Goal: Information Seeking & Learning: Find specific fact

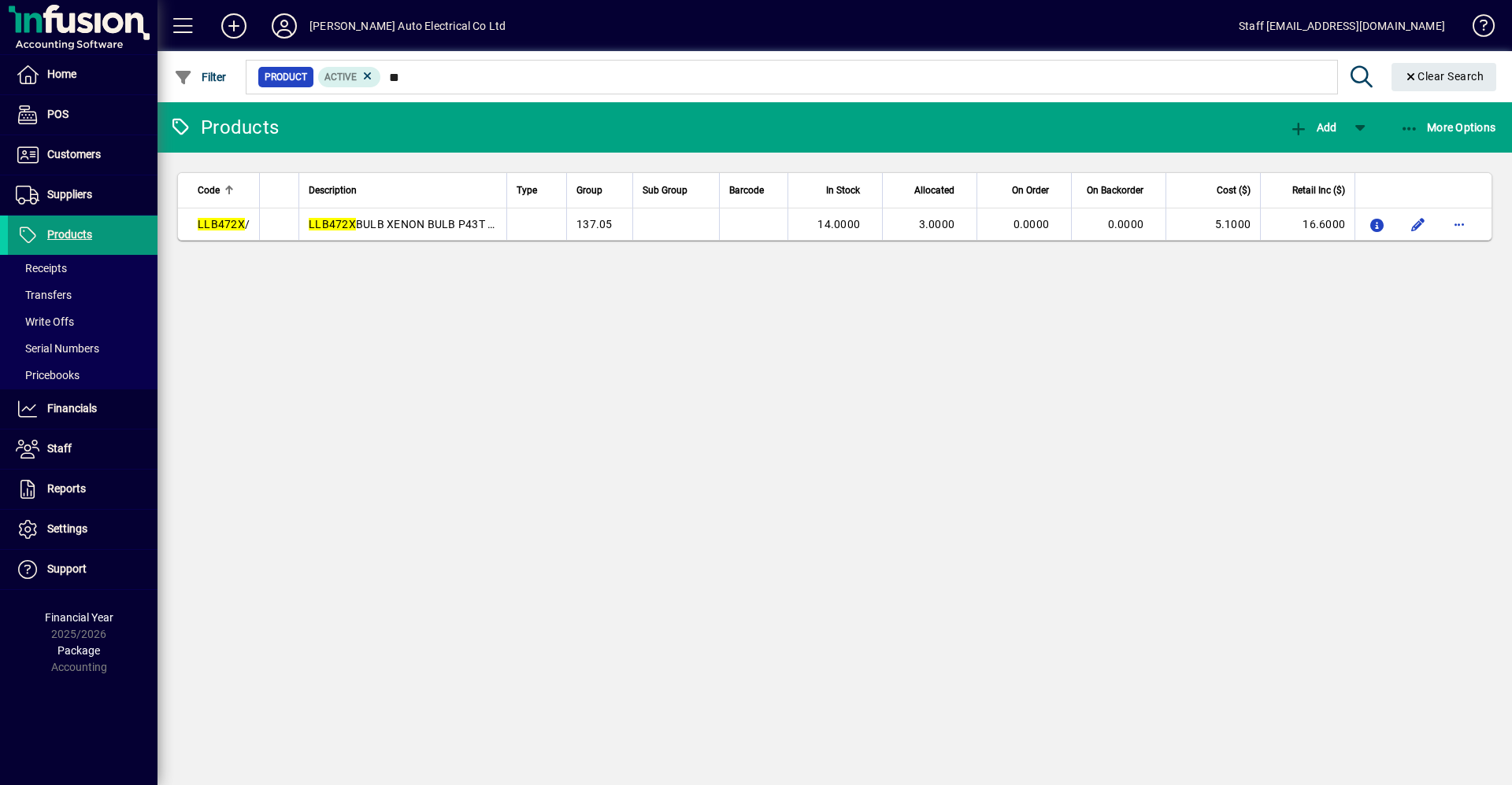
type input "*"
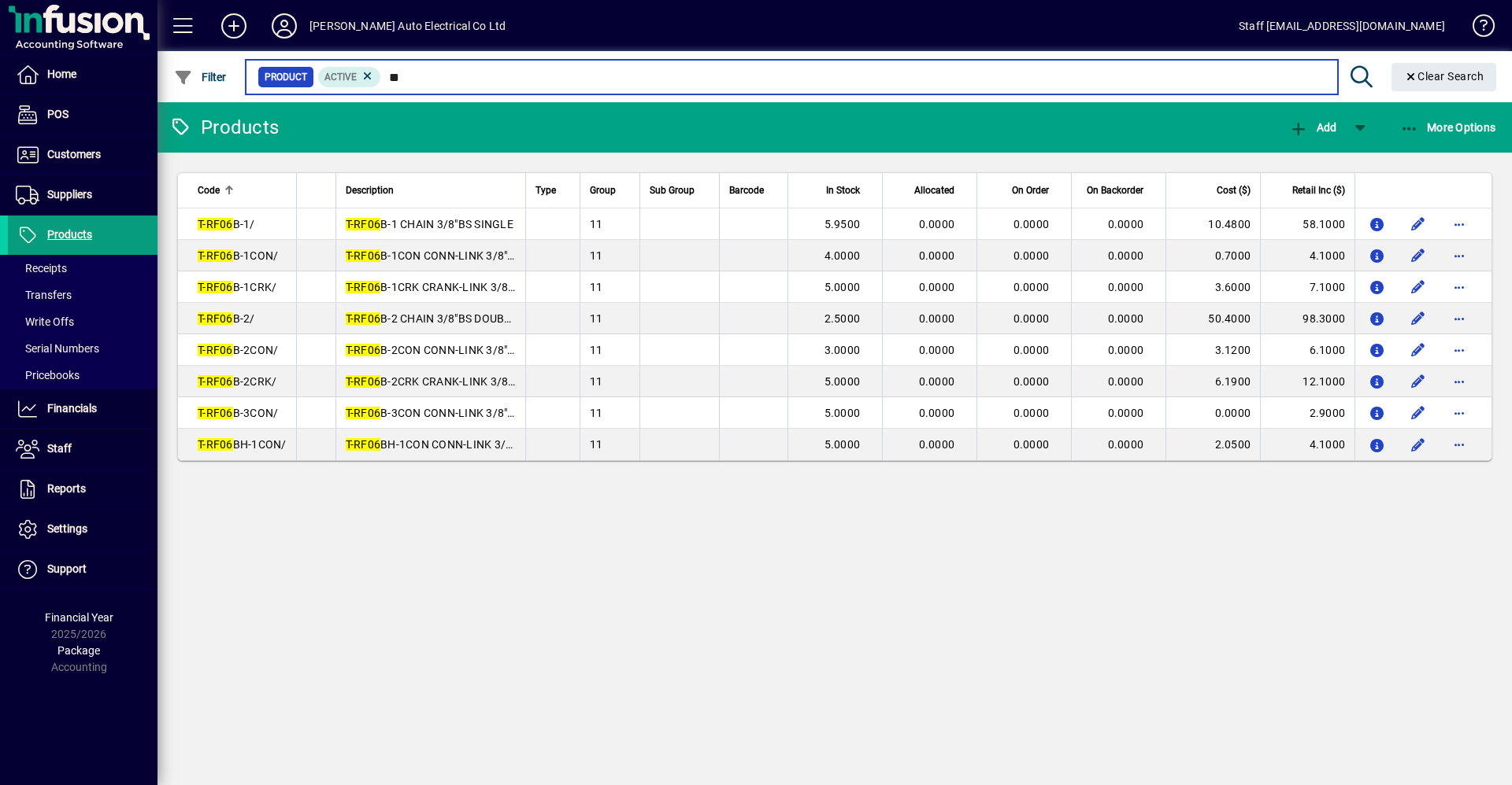
type input "*"
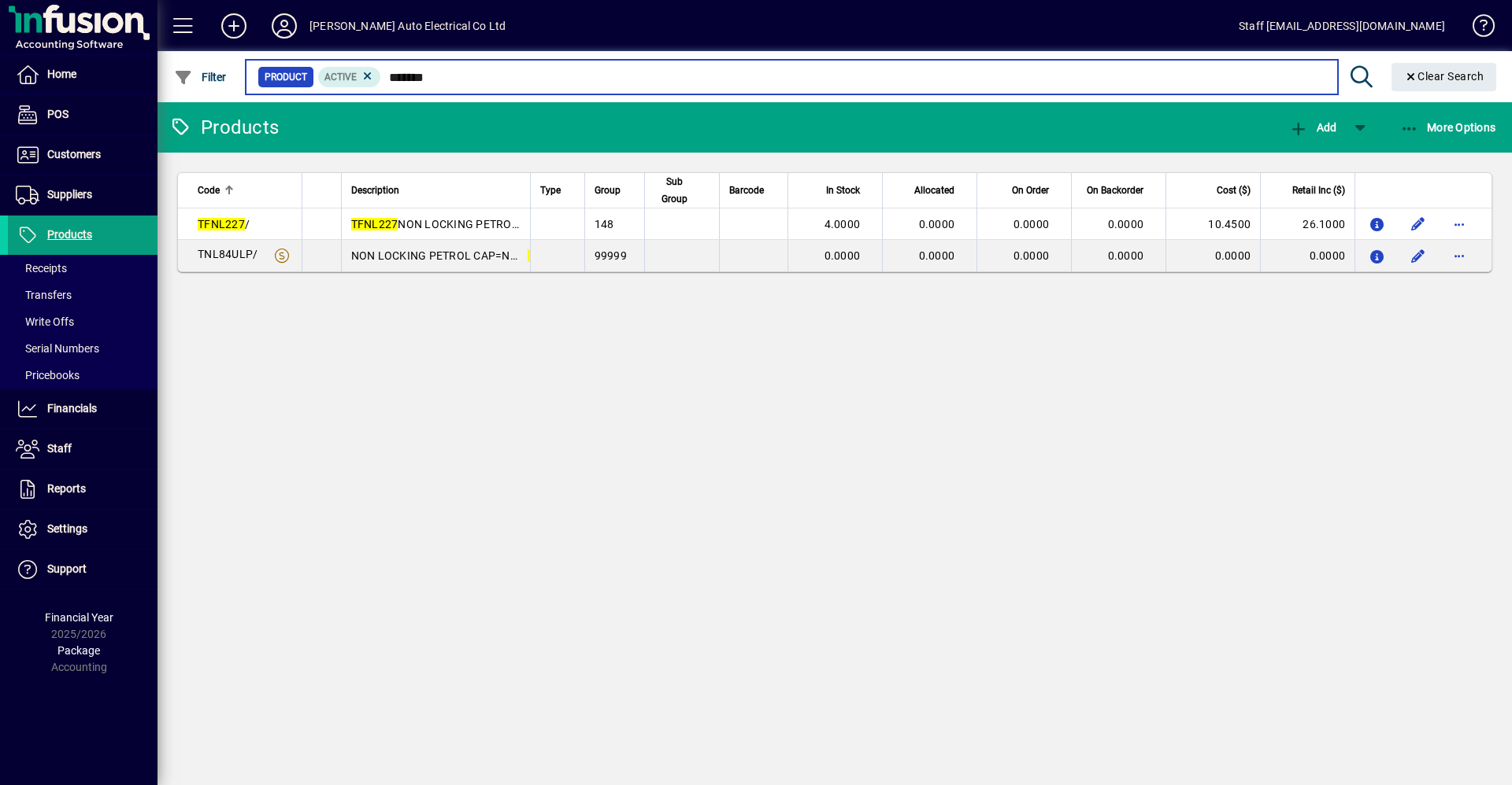
type input "*******"
